Goal: Information Seeking & Learning: Learn about a topic

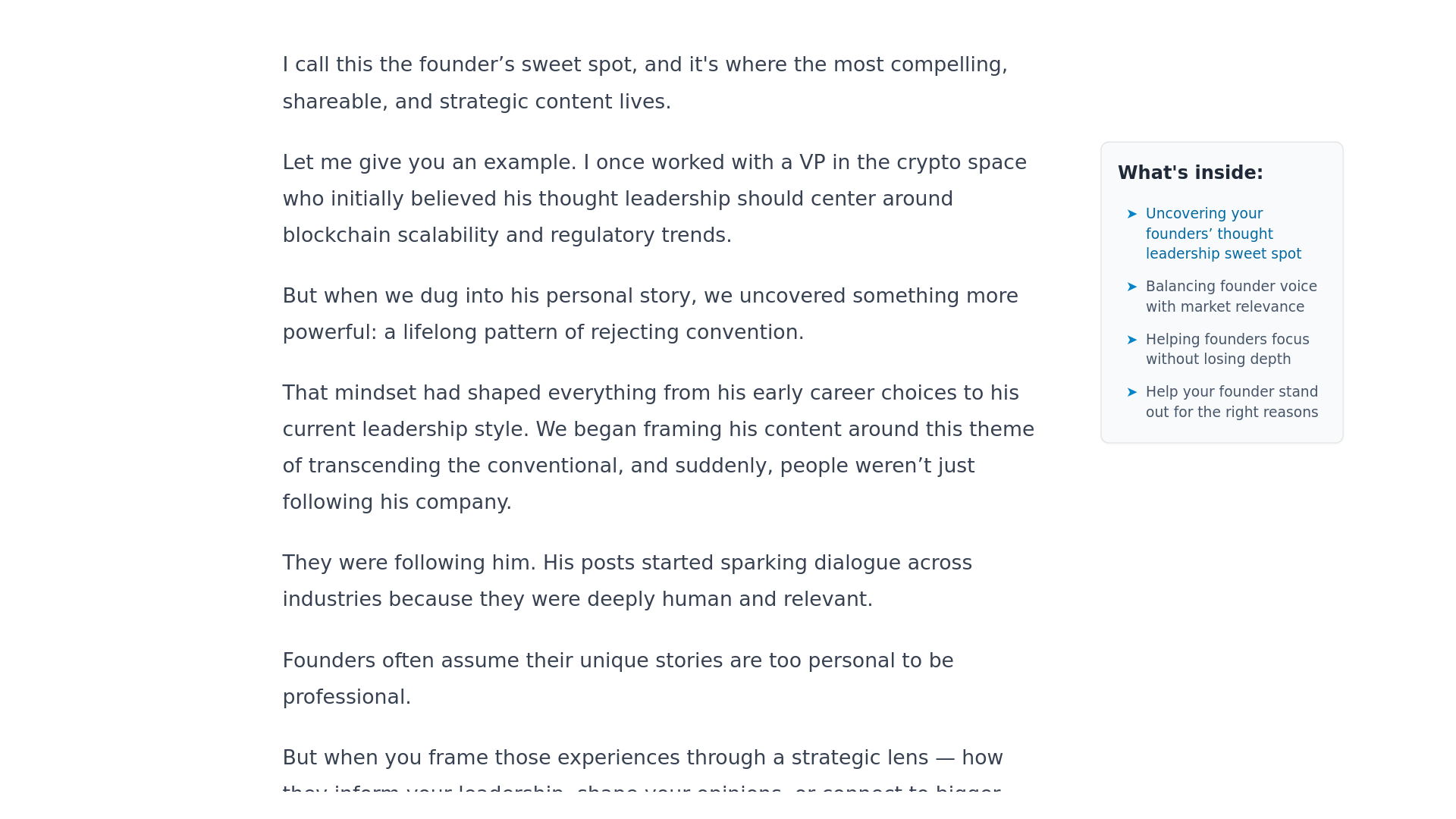
scroll to position [2651, 0]
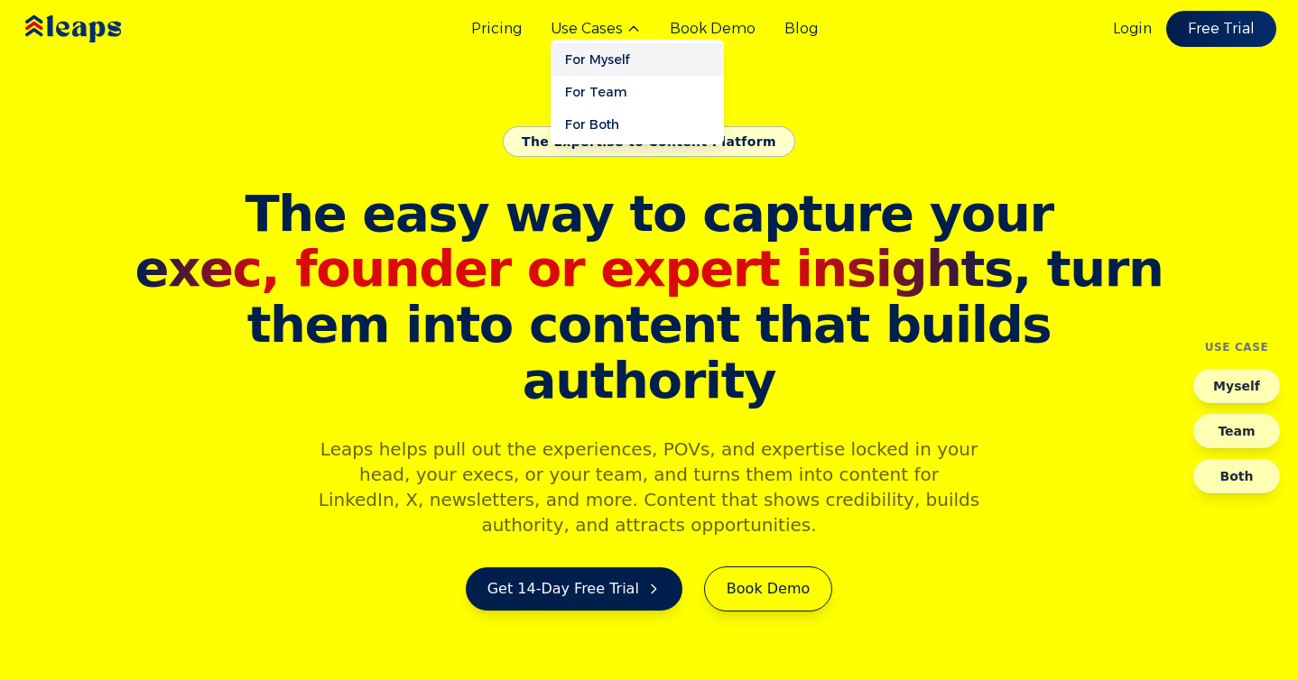
click at [590, 58] on link "For Myself" at bounding box center [636, 59] width 173 height 32
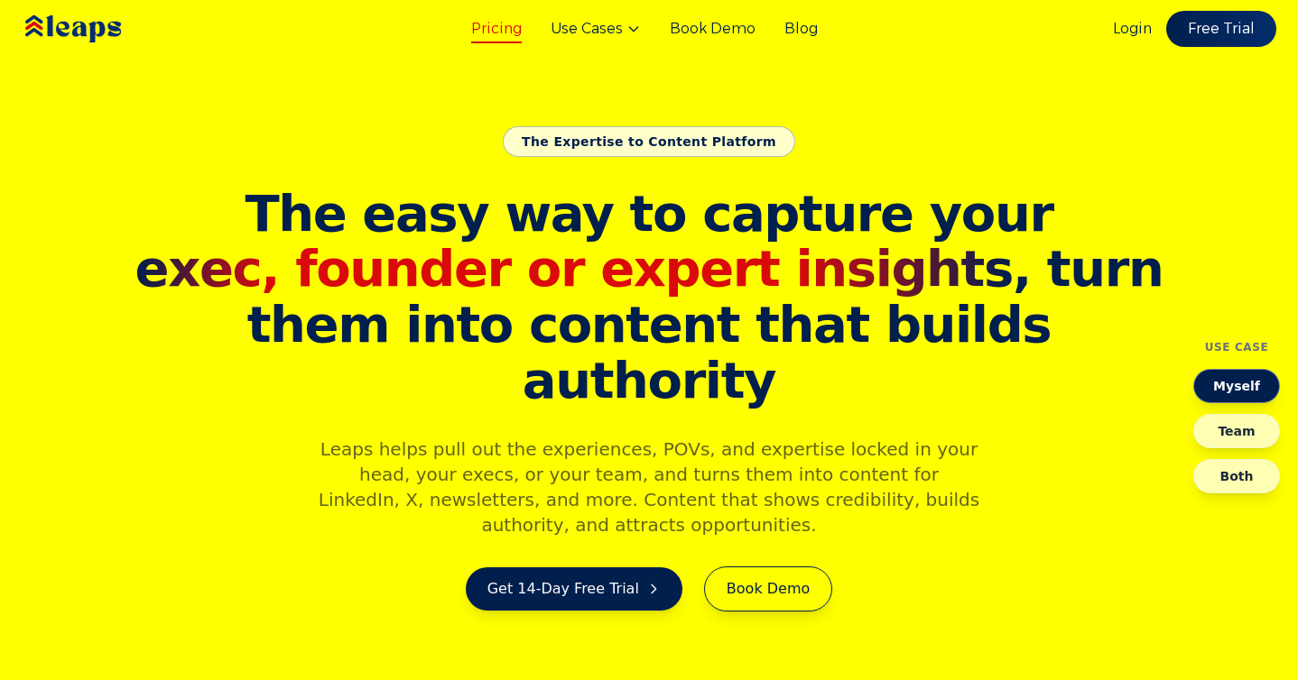
click at [507, 32] on link "Pricing" at bounding box center [496, 29] width 51 height 22
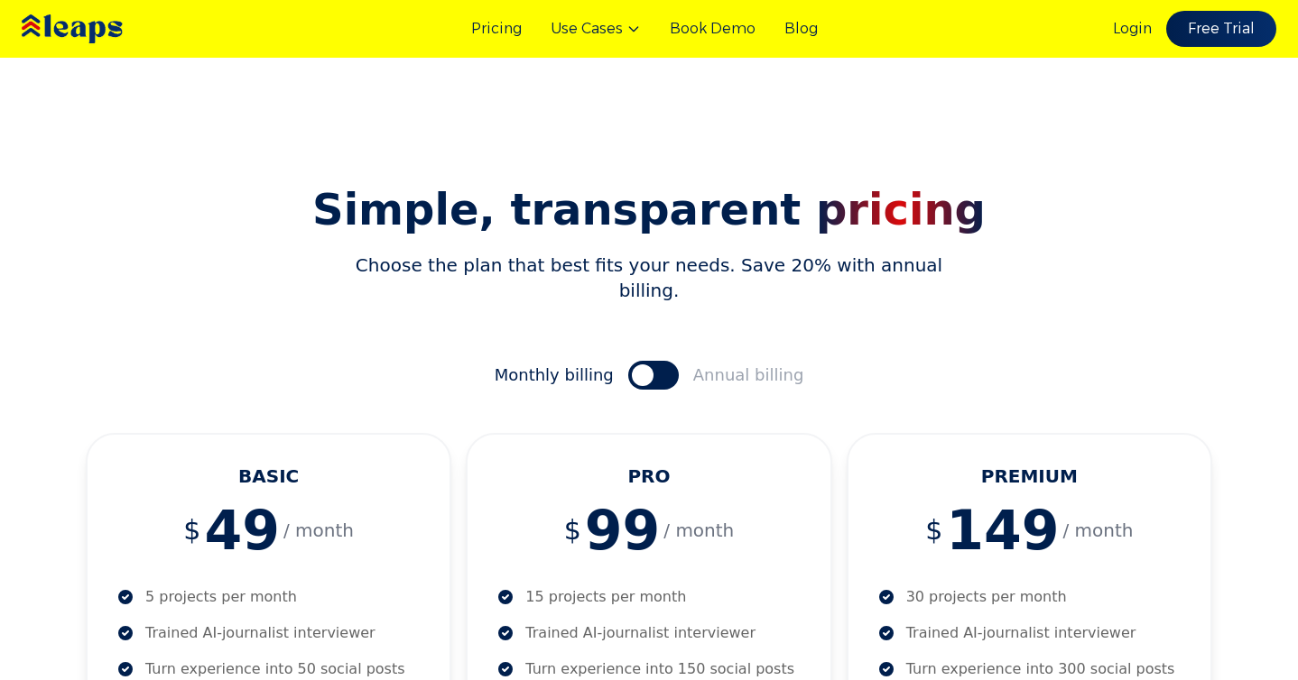
click at [69, 16] on img at bounding box center [99, 29] width 162 height 55
